Goal: Information Seeking & Learning: Learn about a topic

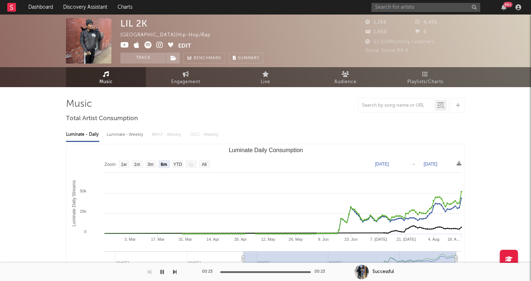
select select "6m"
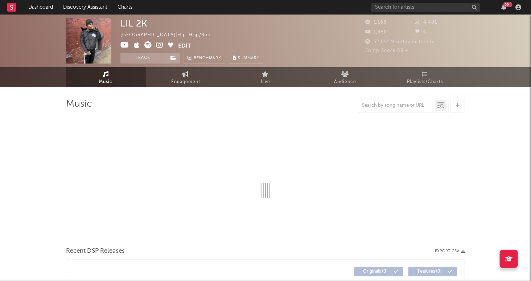
select select "6m"
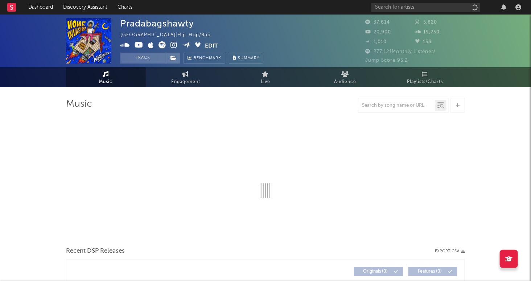
select select "6m"
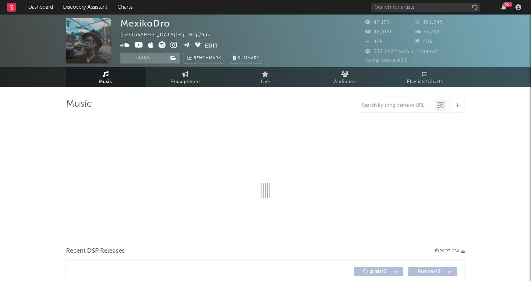
select select "6m"
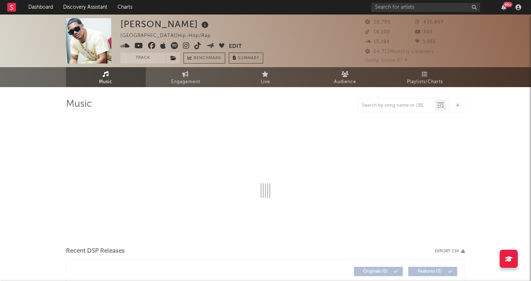
select select "6m"
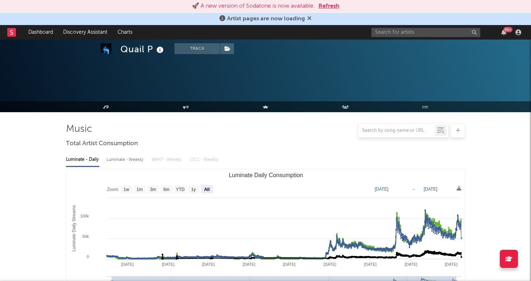
select select "All"
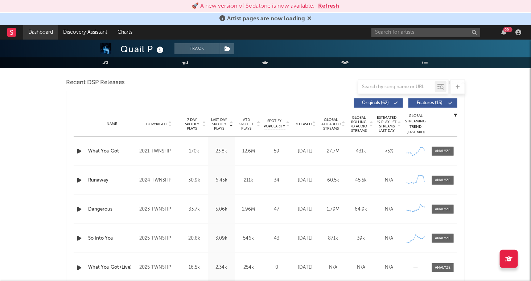
click at [41, 34] on link "Dashboard" at bounding box center [40, 32] width 35 height 14
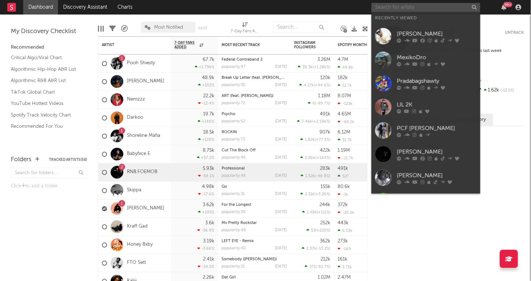
click at [405, 4] on input "text" at bounding box center [425, 7] width 109 height 9
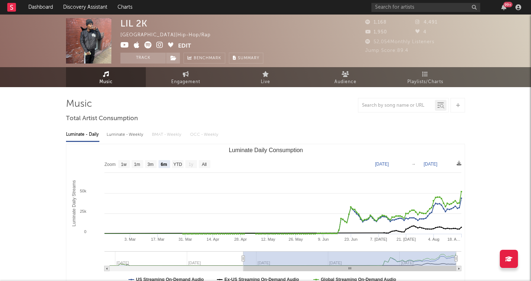
select select "6m"
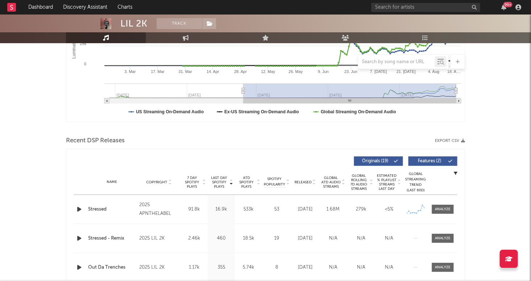
scroll to position [175, 0]
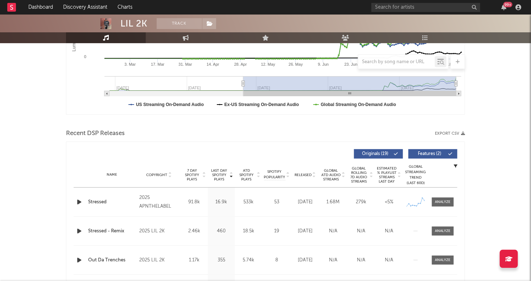
click at [78, 200] on icon "button" at bounding box center [79, 201] width 8 height 9
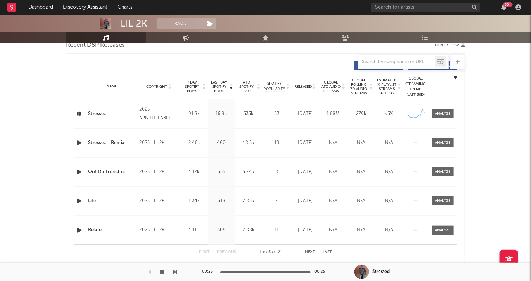
scroll to position [261, 0]
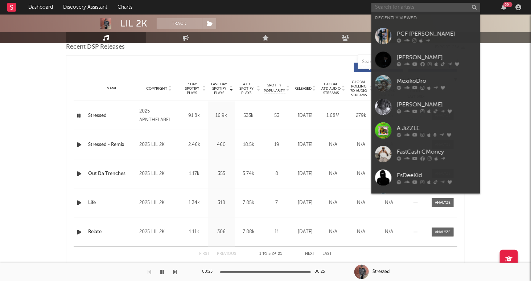
click at [408, 7] on input "text" at bounding box center [425, 7] width 109 height 9
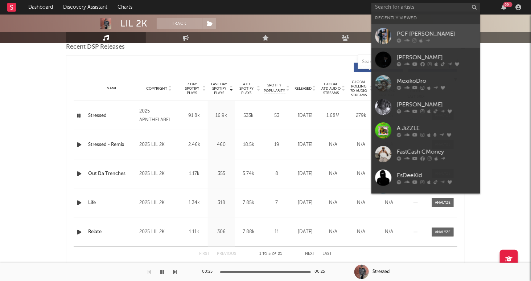
click at [415, 32] on div "PCF Jaey" at bounding box center [437, 34] width 80 height 9
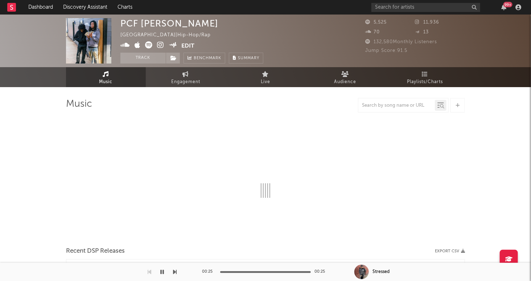
select select "6m"
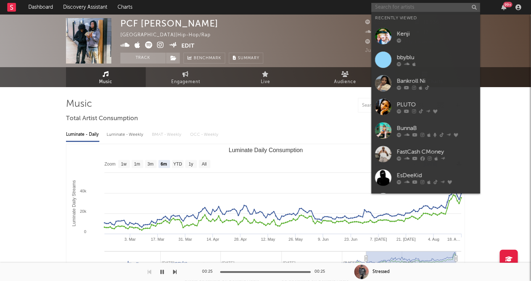
click at [452, 10] on input "text" at bounding box center [425, 7] width 109 height 9
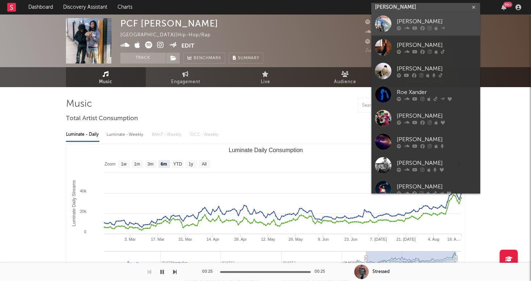
type input "roe"
click at [444, 23] on div "ROE" at bounding box center [437, 21] width 80 height 9
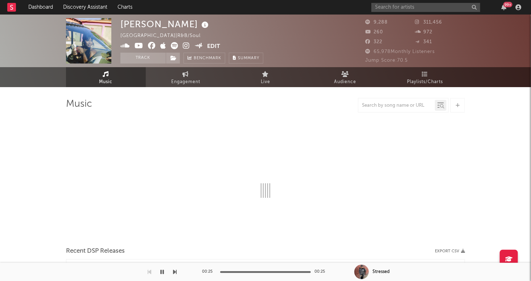
select select "6m"
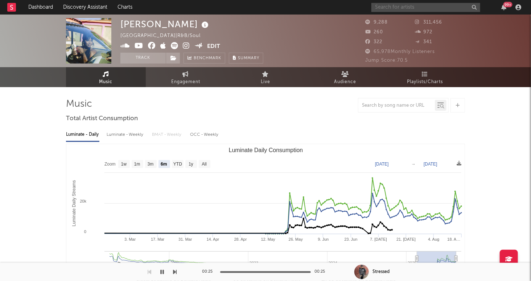
click at [414, 10] on input "text" at bounding box center [425, 7] width 109 height 9
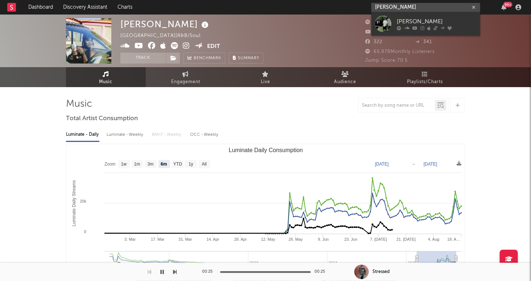
type input "gabriel jacoby"
click at [441, 23] on div "Gabriel Jacoby" at bounding box center [437, 21] width 80 height 9
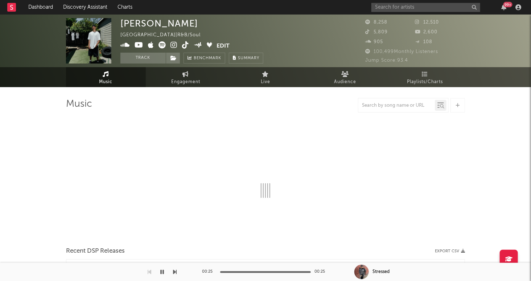
select select "6m"
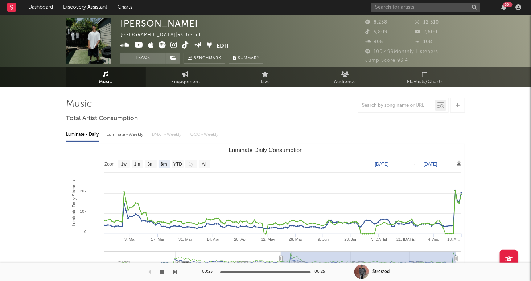
click at [161, 269] on icon "button" at bounding box center [162, 272] width 4 height 6
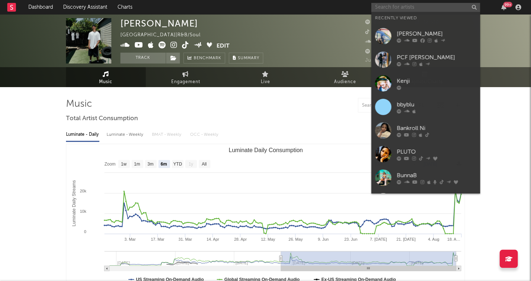
click at [422, 10] on input "text" at bounding box center [425, 7] width 109 height 9
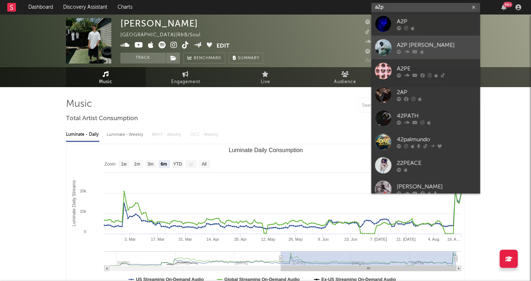
type input "a2p"
click at [441, 43] on div "A2P Fred" at bounding box center [437, 45] width 80 height 9
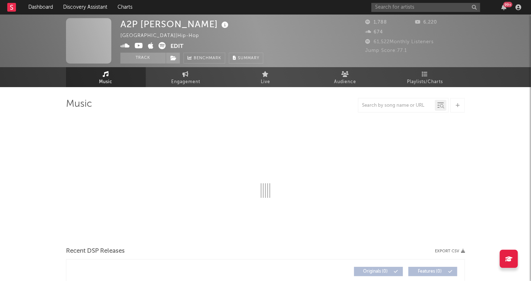
select select "6m"
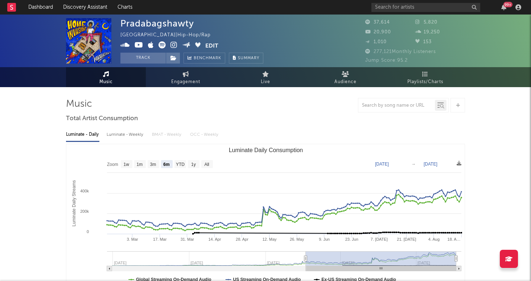
select select "6m"
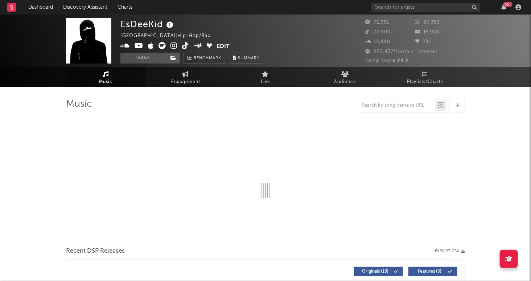
select select "6m"
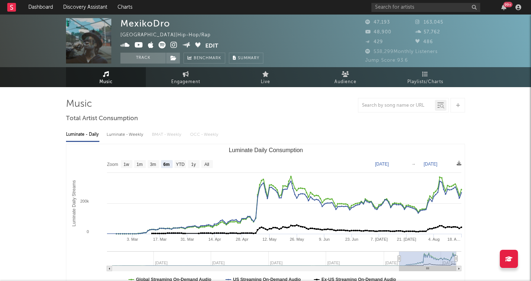
select select "6m"
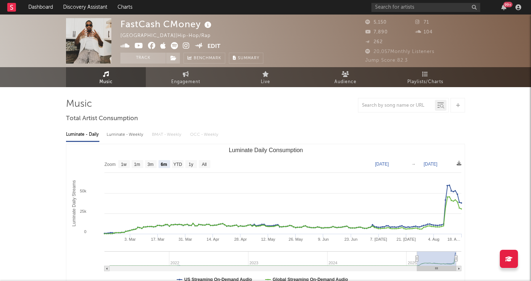
select select "6m"
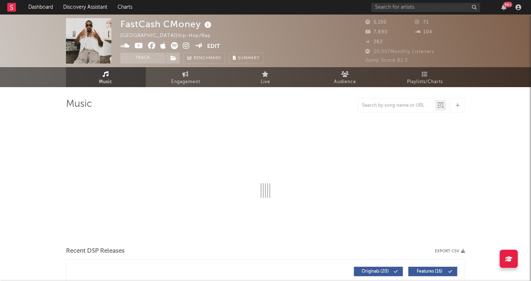
select select "6m"
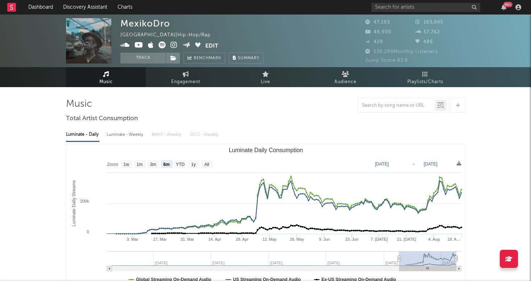
select select "6m"
click at [406, 7] on input "text" at bounding box center [425, 7] width 109 height 9
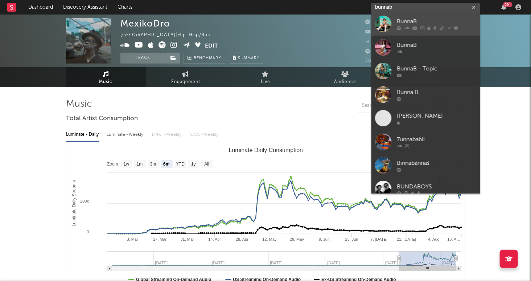
type input "bunnab"
click at [415, 23] on div "BunnaB" at bounding box center [437, 21] width 80 height 9
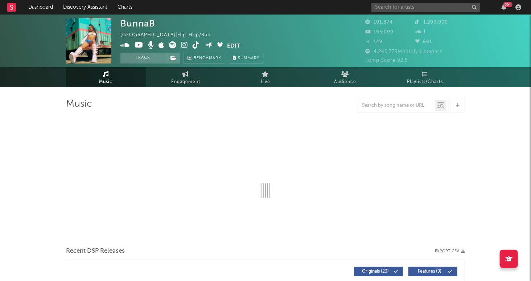
select select "6m"
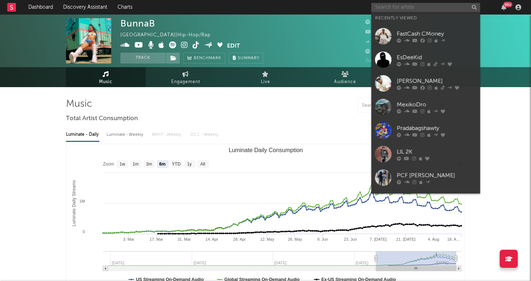
click at [435, 5] on input "text" at bounding box center [425, 7] width 109 height 9
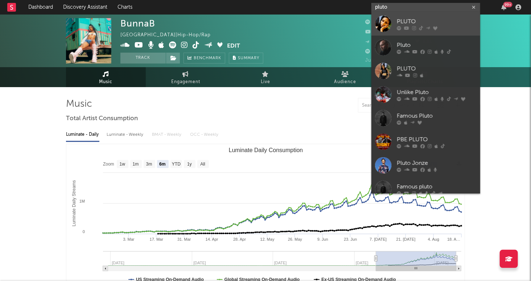
type input "pluto"
click at [444, 22] on div "PLUTO" at bounding box center [437, 21] width 80 height 9
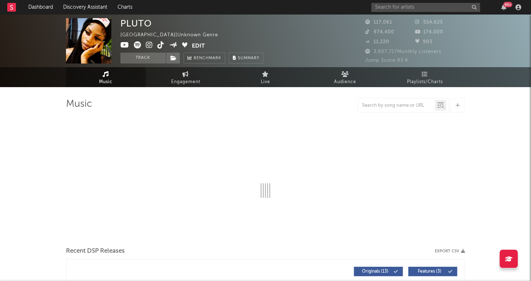
select select "6m"
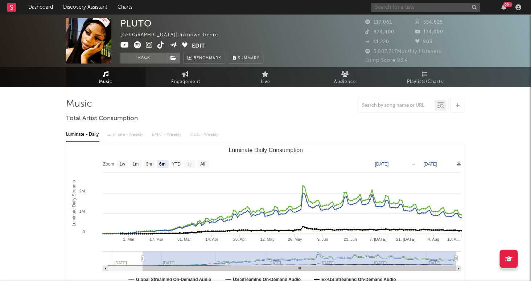
click at [411, 9] on input "text" at bounding box center [425, 7] width 109 height 9
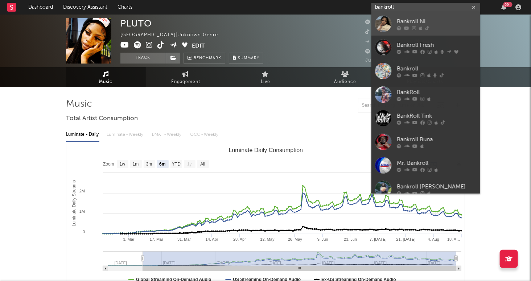
type input "bankroll"
click at [433, 19] on div "Bankroll Ni" at bounding box center [437, 21] width 80 height 9
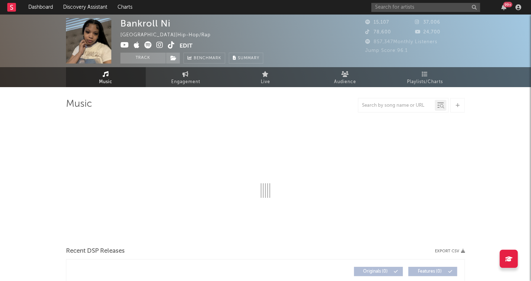
select select "1w"
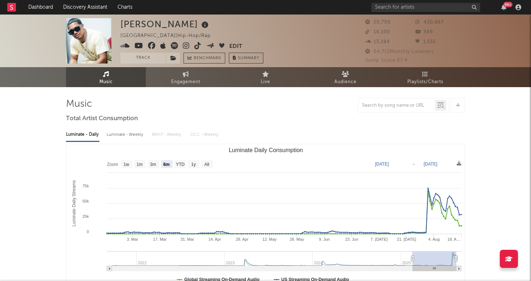
select select "6m"
click at [406, 9] on input "text" at bounding box center [425, 7] width 109 height 9
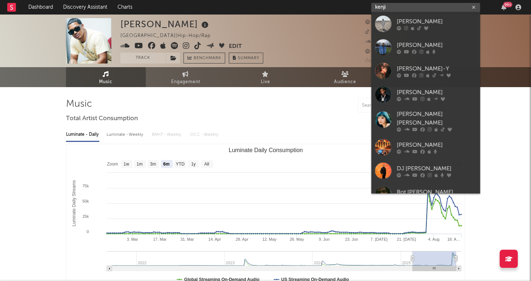
click at [422, 10] on input "kenji" at bounding box center [425, 7] width 109 height 9
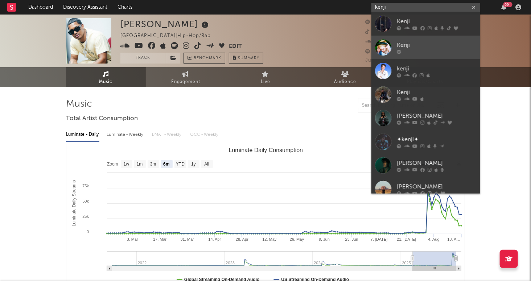
type input "kenji"
click at [424, 43] on div "Kenji" at bounding box center [437, 45] width 80 height 9
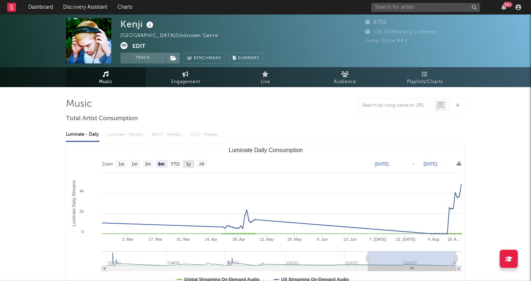
click at [191, 161] on g "1y" at bounding box center [189, 164] width 12 height 8
select select "1y"
type input "[DATE]"
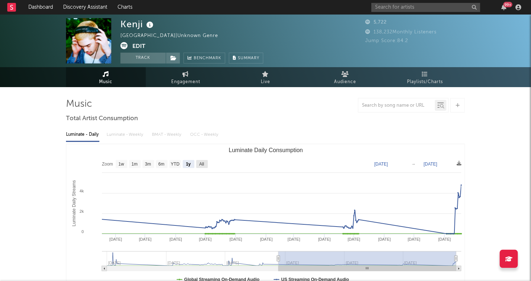
click at [202, 163] on text "All" at bounding box center [201, 164] width 5 height 5
select select "All"
type input "[DATE]"
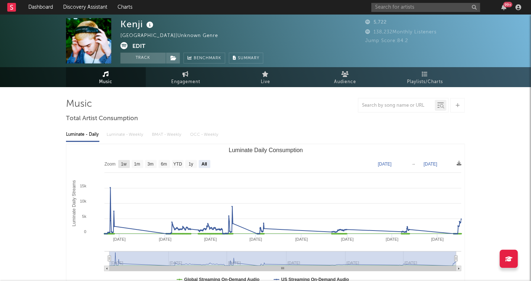
click at [124, 163] on text "1w" at bounding box center [124, 164] width 6 height 5
select select "1w"
type input "[DATE]"
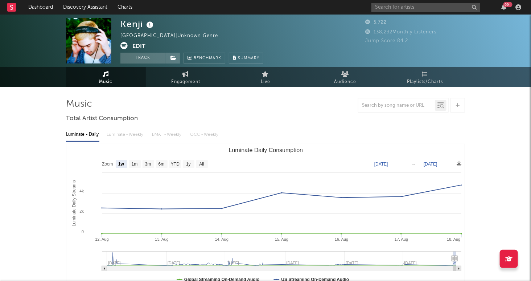
click at [109, 164] on text "Zoom" at bounding box center [107, 164] width 11 height 5
click at [135, 165] on text "1m" at bounding box center [135, 164] width 6 height 5
select select "1m"
type input "[DATE]"
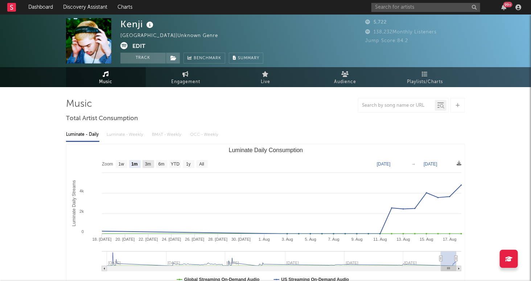
click at [149, 165] on text "3m" at bounding box center [148, 164] width 6 height 5
select select "3m"
type input "[DATE]"
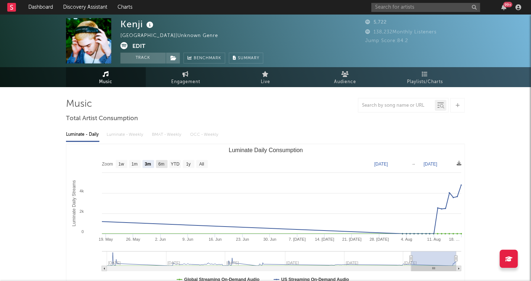
click at [162, 165] on text "6m" at bounding box center [161, 164] width 6 height 5
select select "6m"
type input "[DATE]"
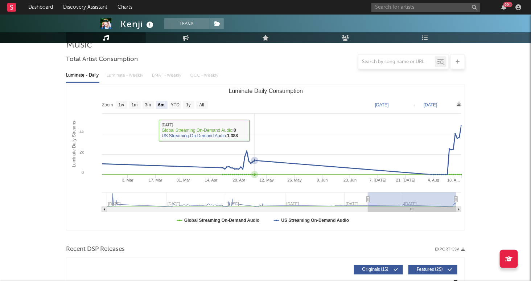
scroll to position [55, 0]
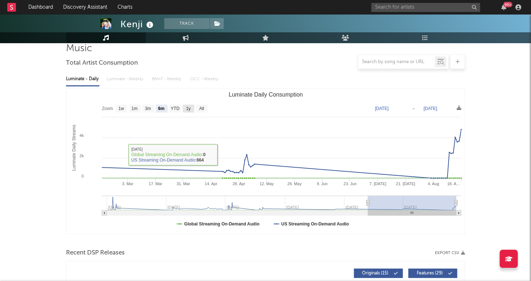
click at [191, 106] on rect "Luminate Daily Consumption" at bounding box center [189, 108] width 12 height 8
select select "1y"
type input "[DATE]"
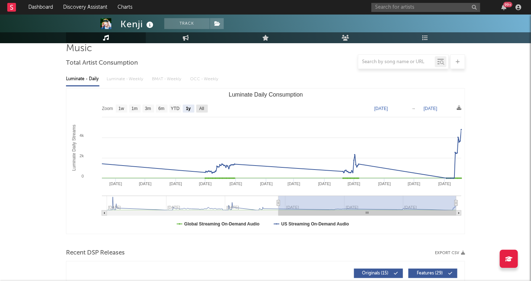
click at [204, 108] on text "All" at bounding box center [201, 108] width 5 height 5
select select "All"
type input "[DATE]"
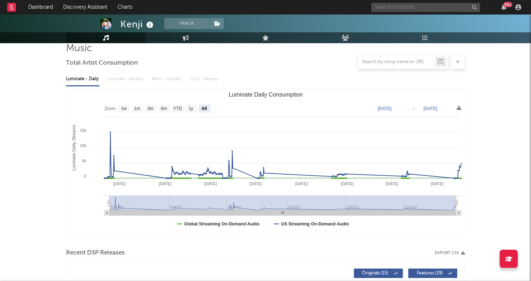
click at [445, 9] on input "text" at bounding box center [425, 7] width 109 height 9
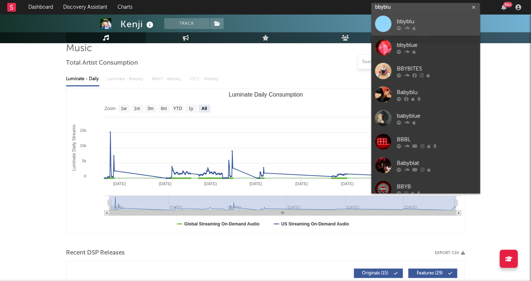
type input "bbyblu"
click at [457, 22] on div "bbyblu" at bounding box center [437, 21] width 80 height 9
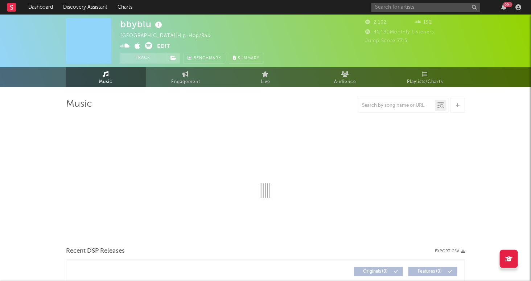
select select "6m"
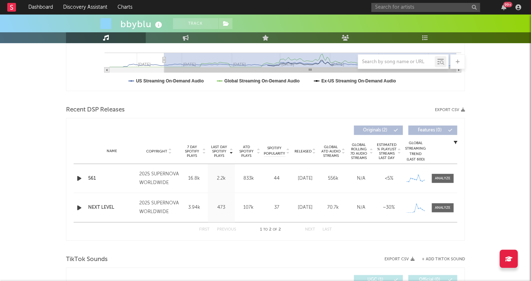
scroll to position [205, 0]
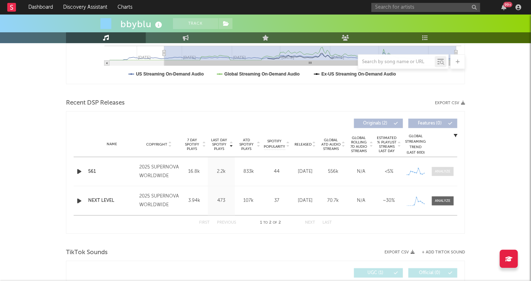
click at [437, 172] on div at bounding box center [443, 171] width 16 height 5
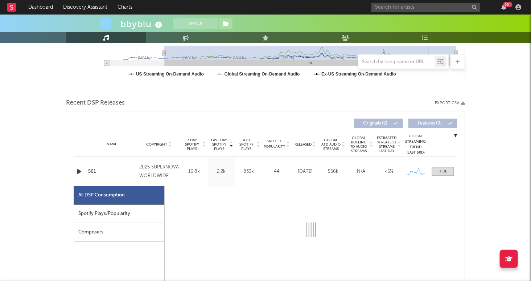
select select "6m"
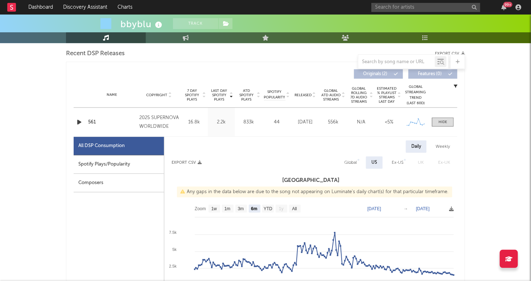
scroll to position [248, 0]
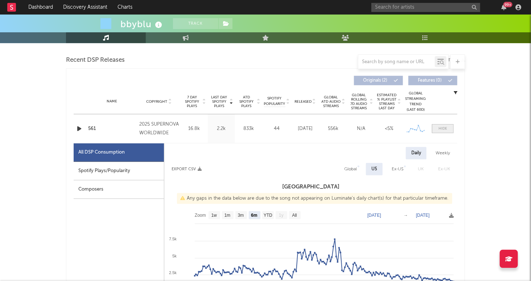
click at [440, 126] on div at bounding box center [442, 128] width 9 height 5
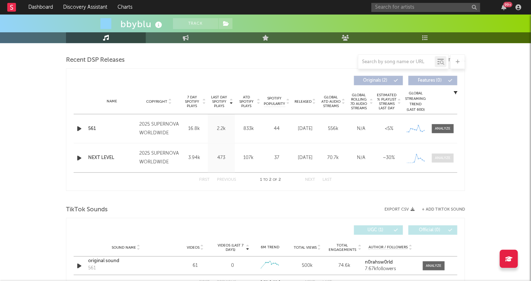
click at [441, 157] on div at bounding box center [443, 157] width 16 height 5
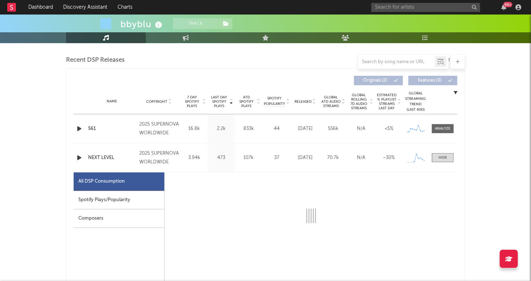
select select "1w"
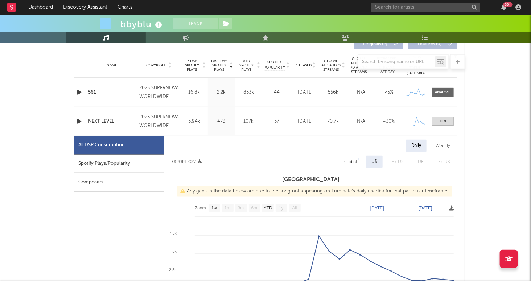
scroll to position [278, 0]
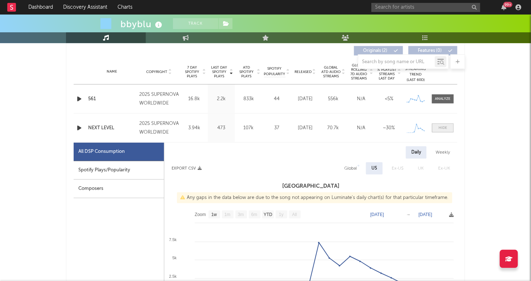
click at [442, 124] on span at bounding box center [443, 127] width 22 height 9
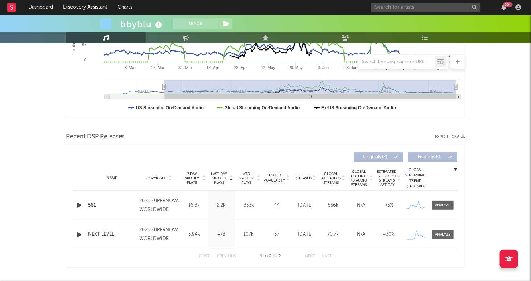
scroll to position [0, 0]
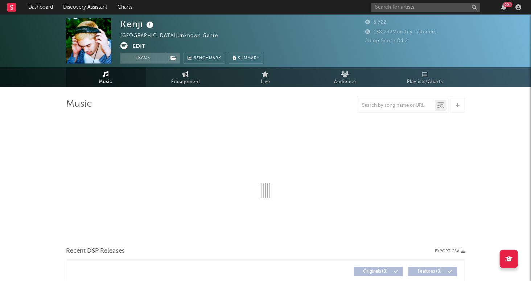
select select "6m"
